Goal: Task Accomplishment & Management: Complete application form

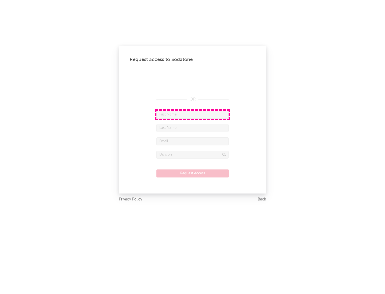
click at [193, 115] on input "text" at bounding box center [193, 115] width 72 height 8
type input "[PERSON_NAME]"
click at [193, 128] on input "text" at bounding box center [193, 128] width 72 height 8
type input "[PERSON_NAME]"
click at [193, 141] on input "text" at bounding box center [193, 142] width 72 height 8
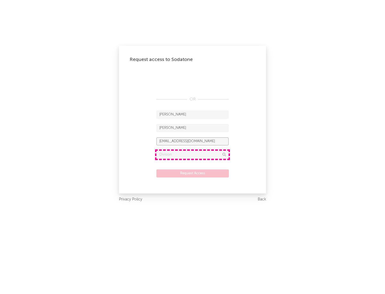
type input "[EMAIL_ADDRESS][DOMAIN_NAME]"
click at [193, 155] on input "text" at bounding box center [193, 155] width 72 height 8
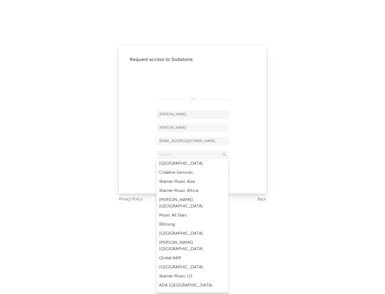
click at [193, 211] on div "Music All Stars" at bounding box center [193, 215] width 72 height 9
type input "Music All Stars"
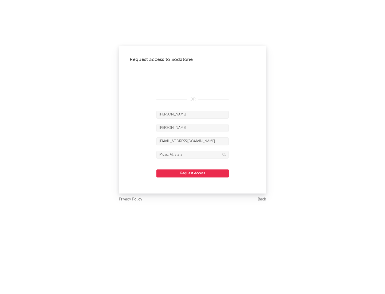
click at [193, 173] on button "Request Access" at bounding box center [193, 174] width 73 height 8
